Goal: Check status: Check status

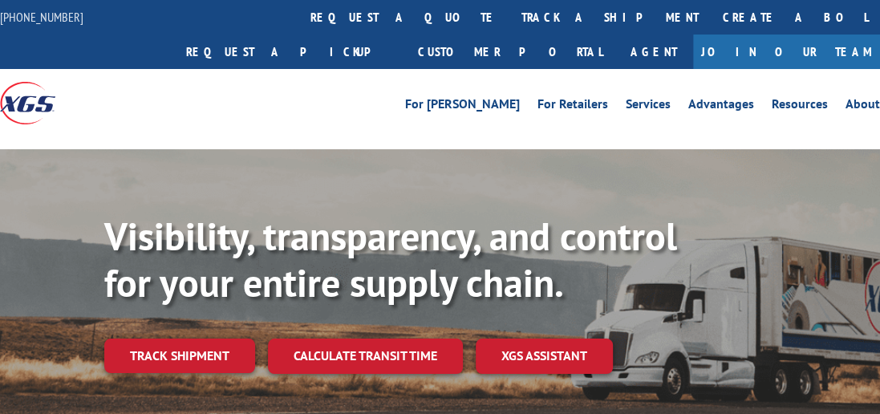
click at [164, 373] on div "Visibility, transparency, and control for your entire supply chain. Track shipm…" at bounding box center [492, 325] width 776 height 224
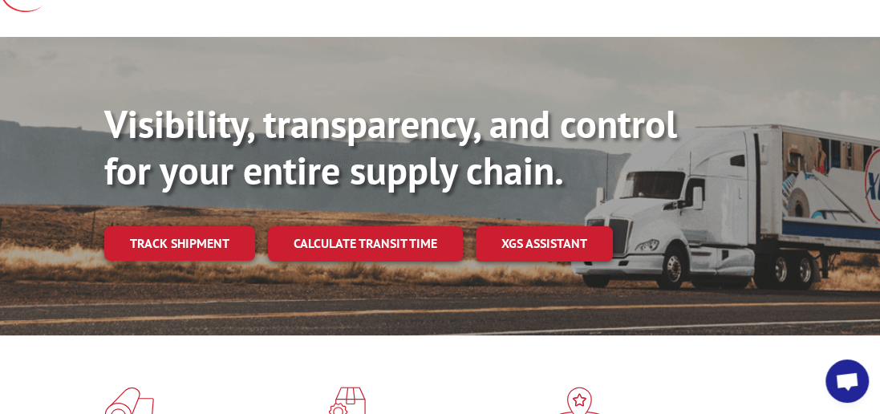
scroll to position [146, 0]
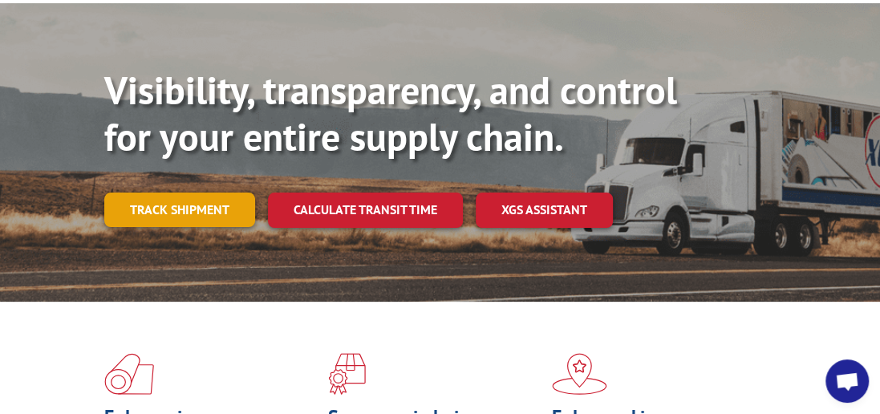
click at [144, 193] on link "Track shipment" at bounding box center [179, 210] width 151 height 34
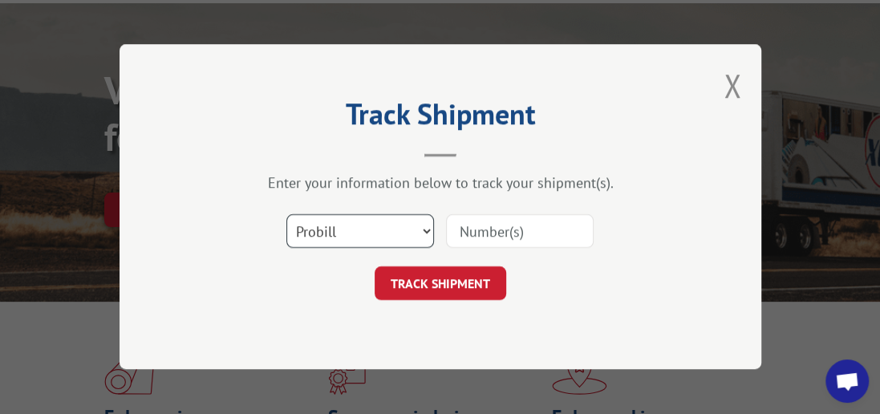
click at [426, 226] on select "Select category... Probill BOL PO" at bounding box center [360, 232] width 148 height 34
select select "bol"
click at [286, 215] on select "Select category... Probill BOL PO" at bounding box center [360, 232] width 148 height 34
click at [518, 232] on input at bounding box center [520, 232] width 148 height 34
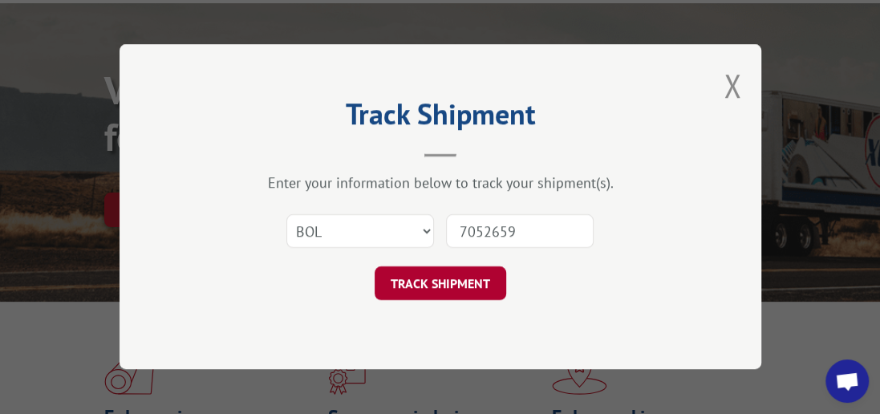
type input "7052659"
click at [408, 283] on button "TRACK SHIPMENT" at bounding box center [441, 284] width 132 height 34
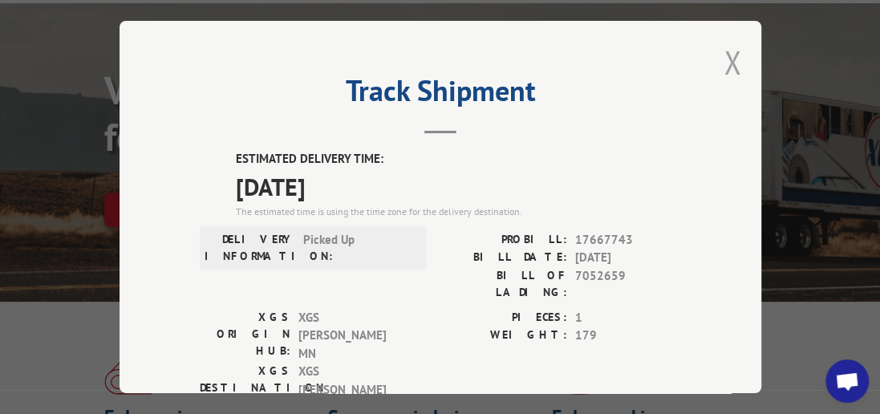
click at [734, 60] on button "Close modal" at bounding box center [733, 62] width 18 height 43
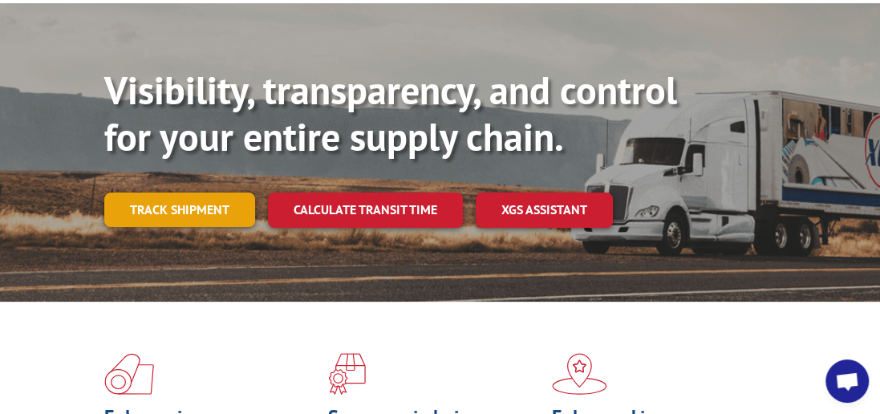
click at [184, 193] on link "Track shipment" at bounding box center [179, 210] width 151 height 34
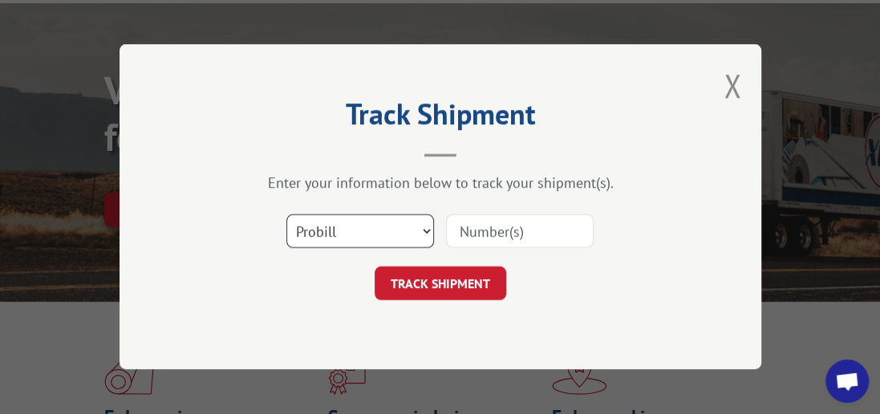
click at [427, 232] on select "Select category... Probill BOL PO" at bounding box center [360, 232] width 148 height 34
select select "bol"
click at [286, 215] on select "Select category... Probill BOL PO" at bounding box center [360, 232] width 148 height 34
click at [515, 234] on input at bounding box center [520, 232] width 148 height 34
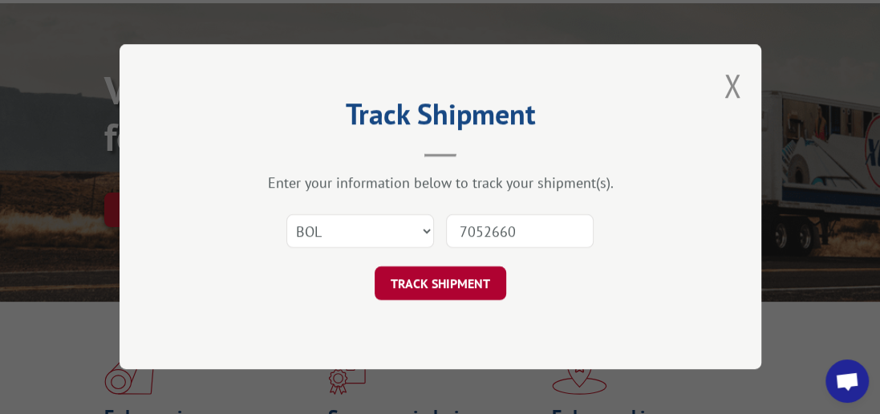
type input "7052660"
click at [450, 286] on button "TRACK SHIPMENT" at bounding box center [441, 284] width 132 height 34
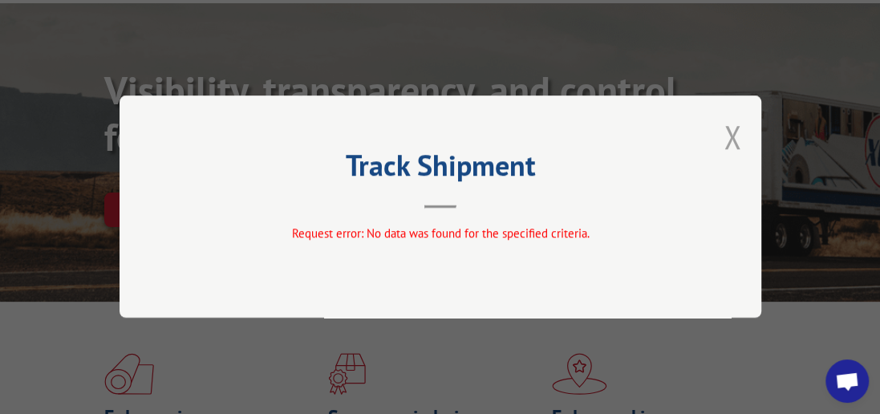
click at [739, 139] on button "Close modal" at bounding box center [733, 137] width 18 height 43
